Goal: Transaction & Acquisition: Obtain resource

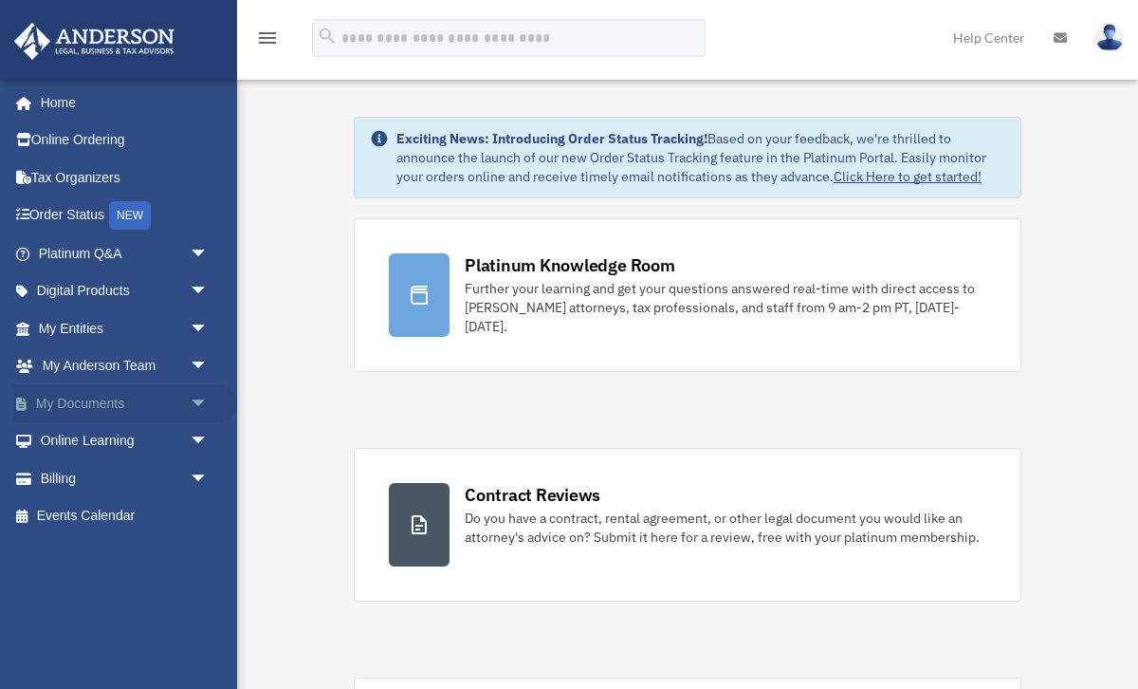
click at [89, 404] on link "My Documents arrow_drop_down" at bounding box center [125, 403] width 224 height 38
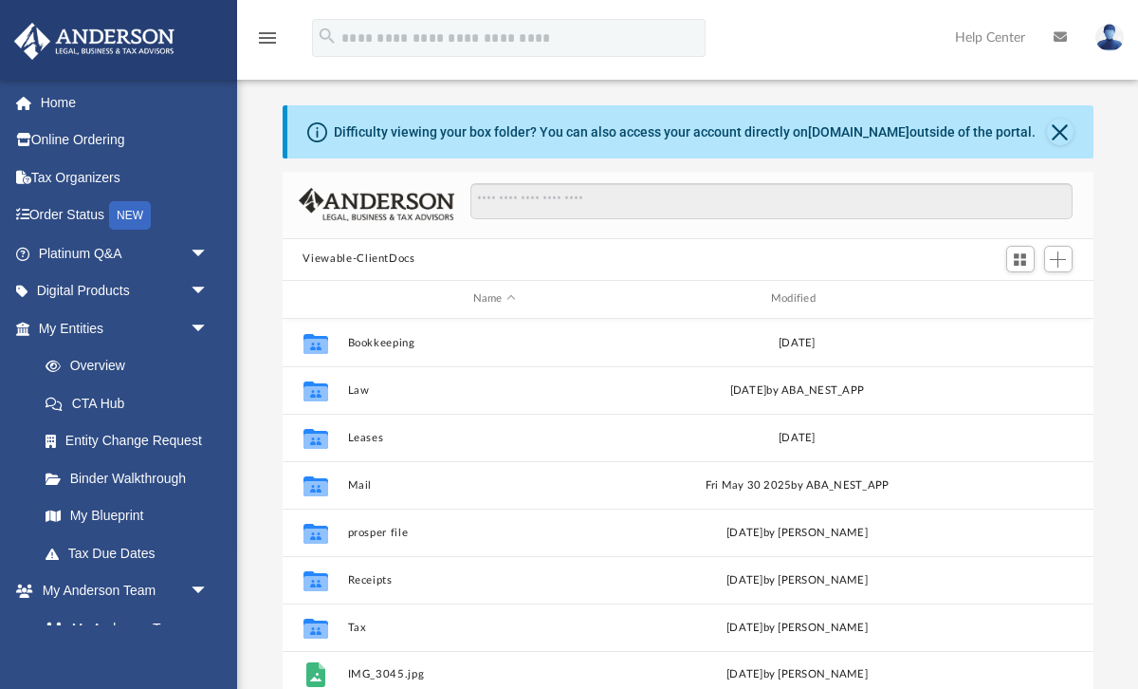
scroll to position [431, 811]
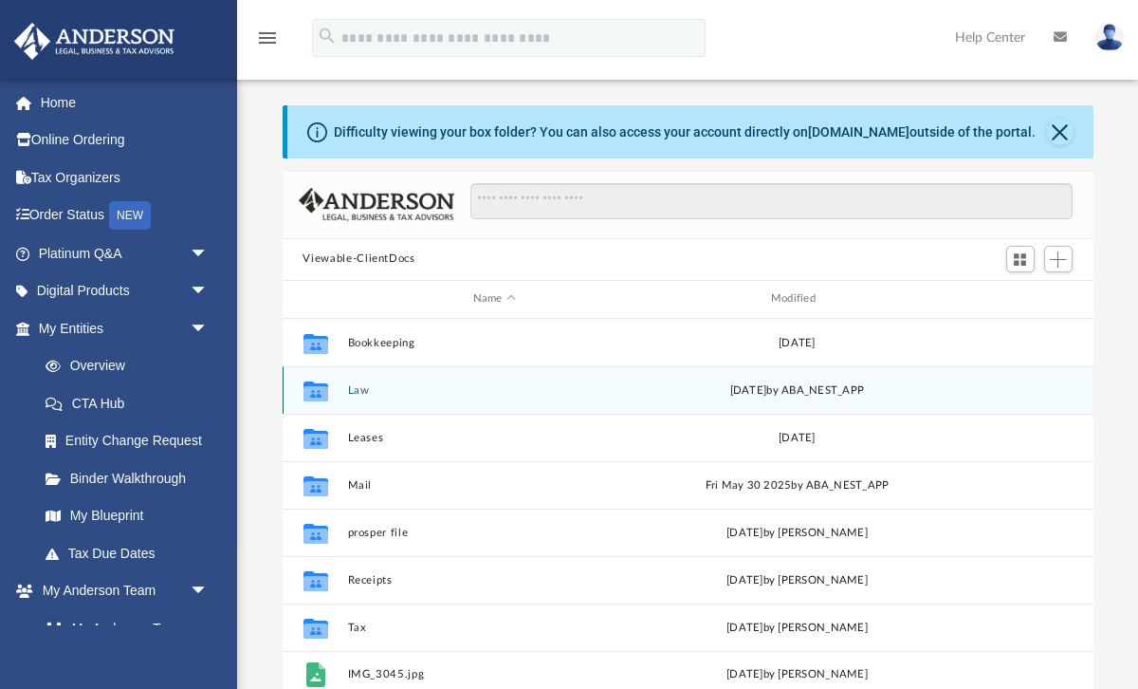
click at [365, 391] on button "Law" at bounding box center [494, 389] width 294 height 12
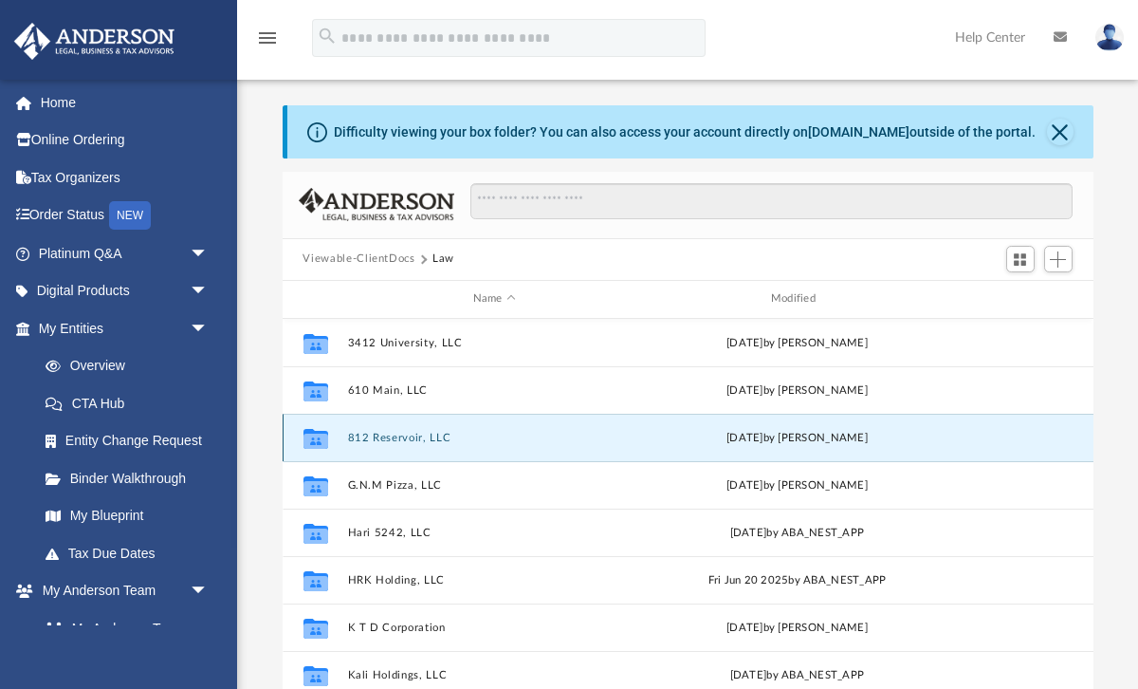
click at [410, 437] on button "812 Reservoir, LLC" at bounding box center [494, 437] width 294 height 12
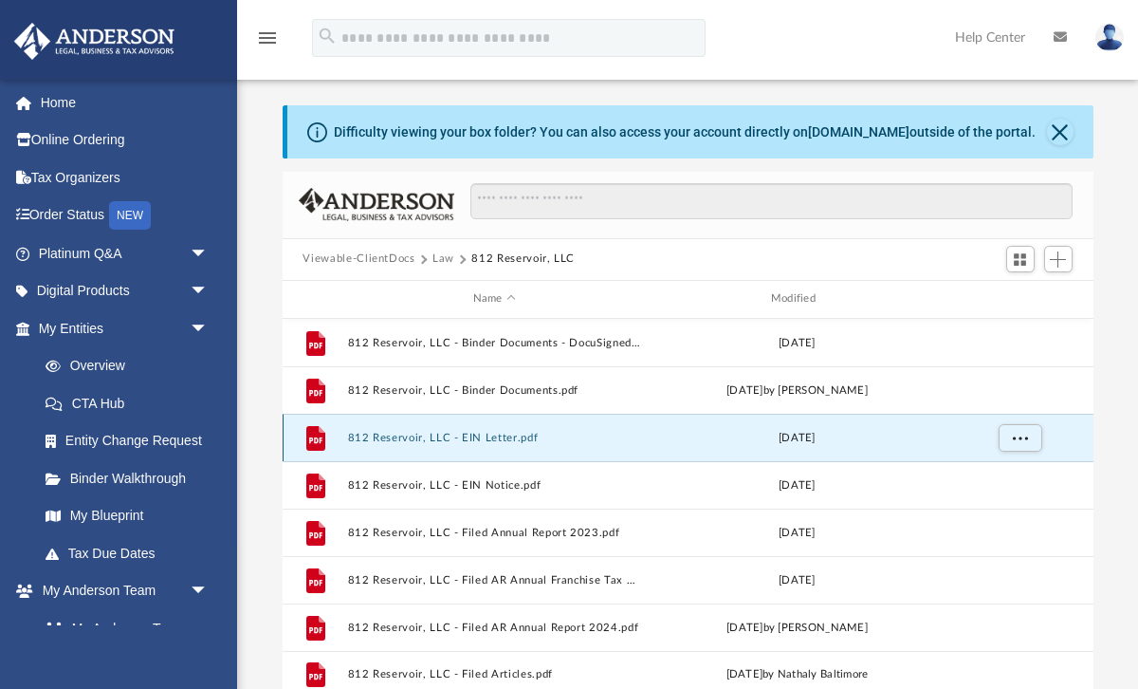
click at [458, 437] on button "812 Reservoir, LLC - EIN Letter.pdf" at bounding box center [494, 437] width 294 height 12
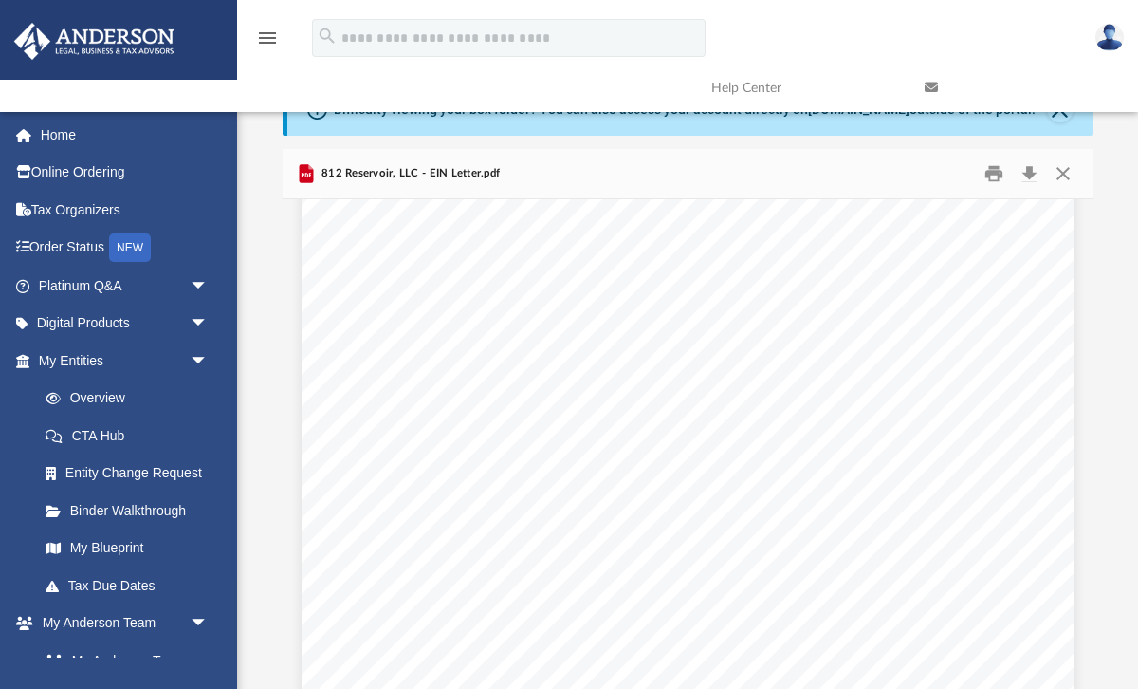
scroll to position [113, 0]
click at [1067, 170] on button "Close" at bounding box center [1063, 172] width 34 height 29
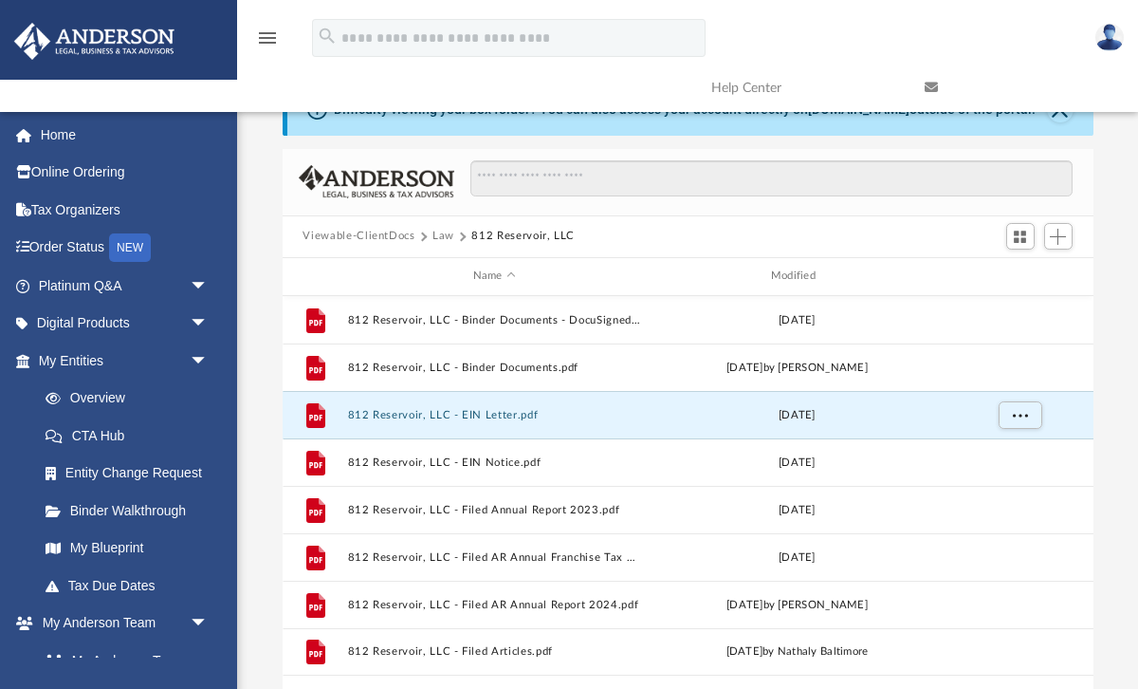
click at [1111, 38] on img at bounding box center [1110, 38] width 28 height 28
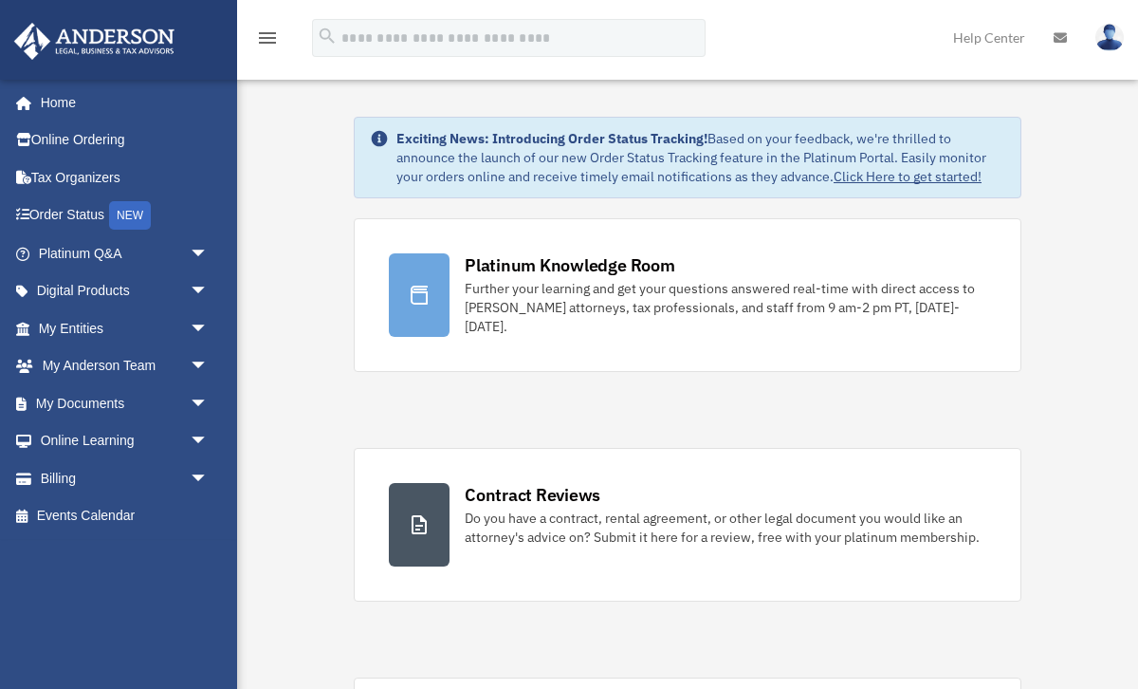
click at [1115, 29] on img at bounding box center [1110, 38] width 28 height 28
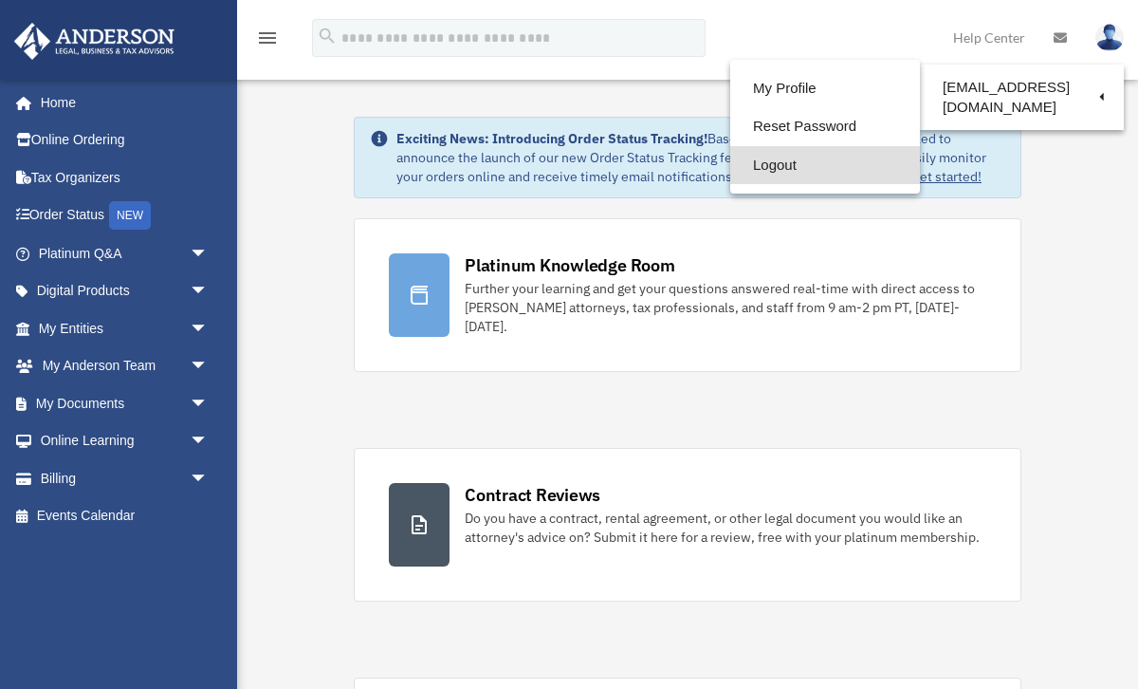
click at [817, 158] on link "Logout" at bounding box center [826, 165] width 190 height 39
